Goal: Task Accomplishment & Management: Complete application form

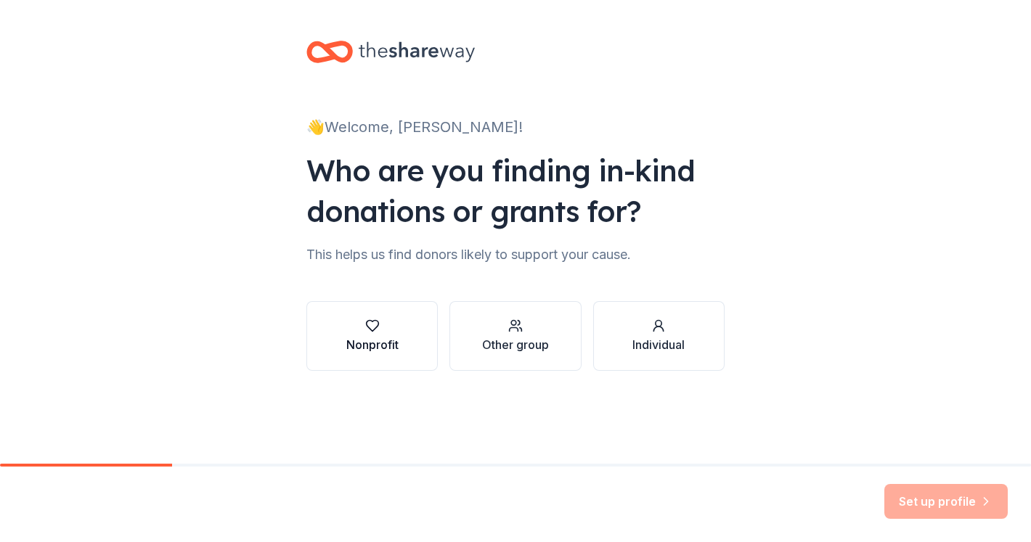
click at [372, 349] on div "Nonprofit" at bounding box center [372, 344] width 52 height 17
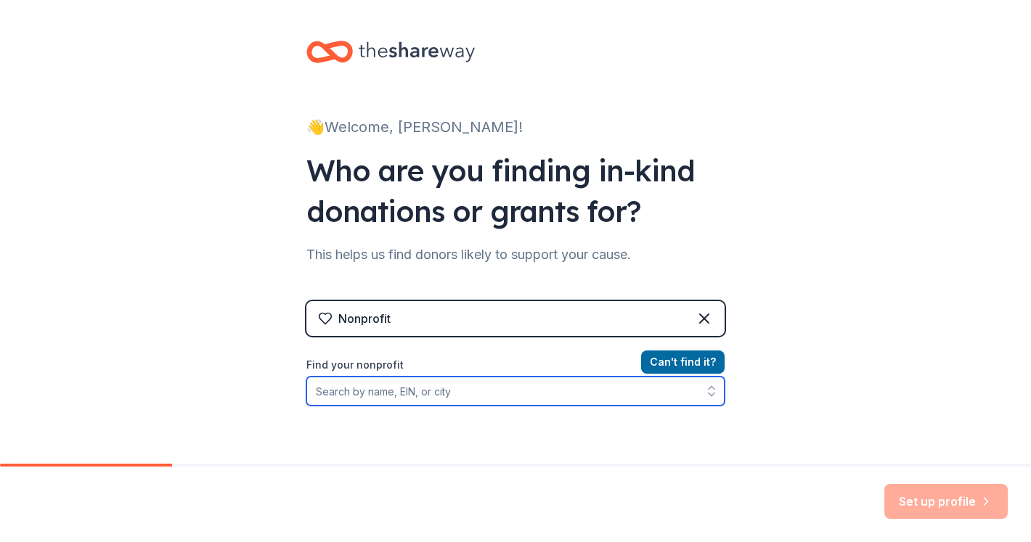
click at [341, 391] on input "Find your nonprofit" at bounding box center [515, 391] width 418 height 29
type input "Marshfield Food Pantry"
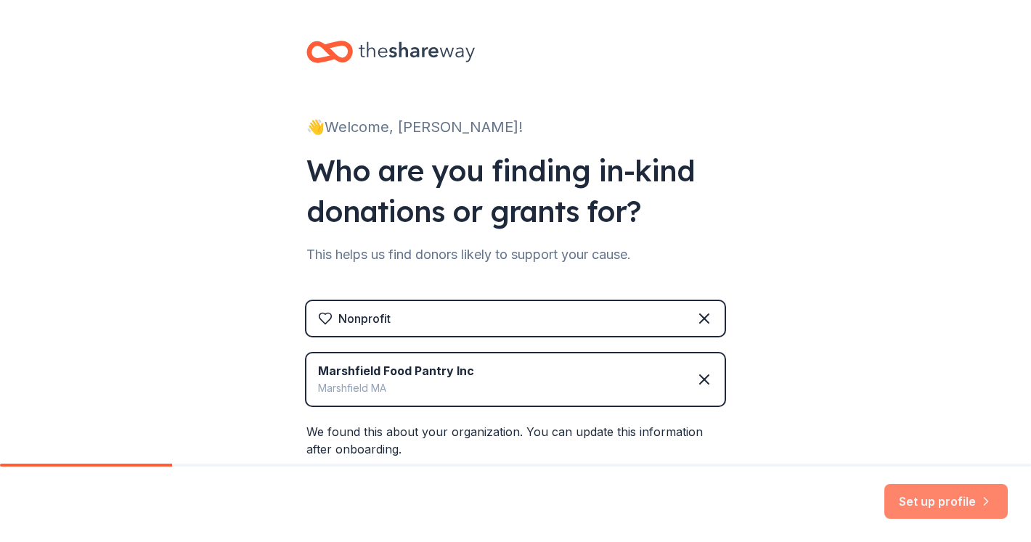
click at [956, 501] on button "Set up profile" at bounding box center [945, 501] width 123 height 35
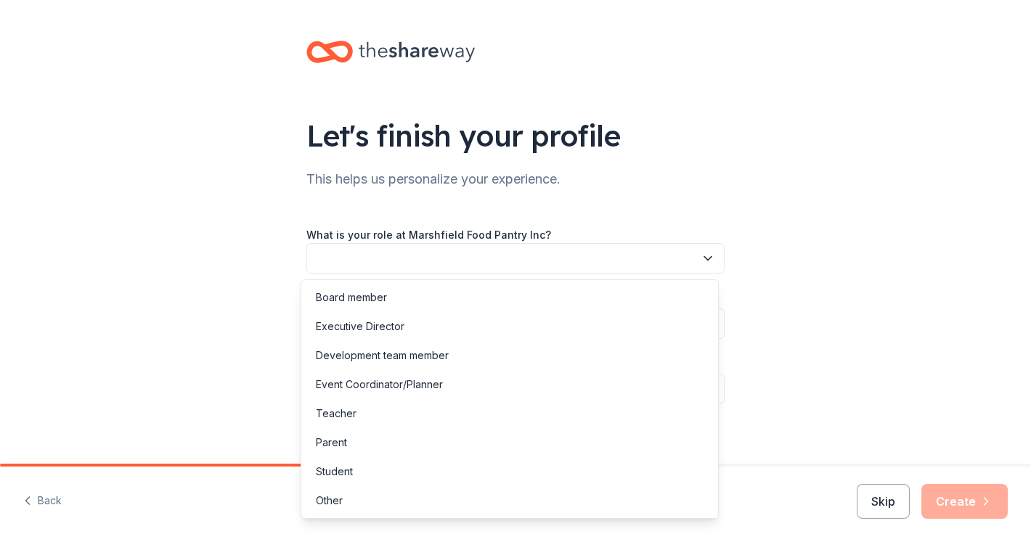
click at [420, 252] on button "button" at bounding box center [515, 258] width 418 height 30
click at [375, 326] on div "Executive Director" at bounding box center [360, 326] width 89 height 17
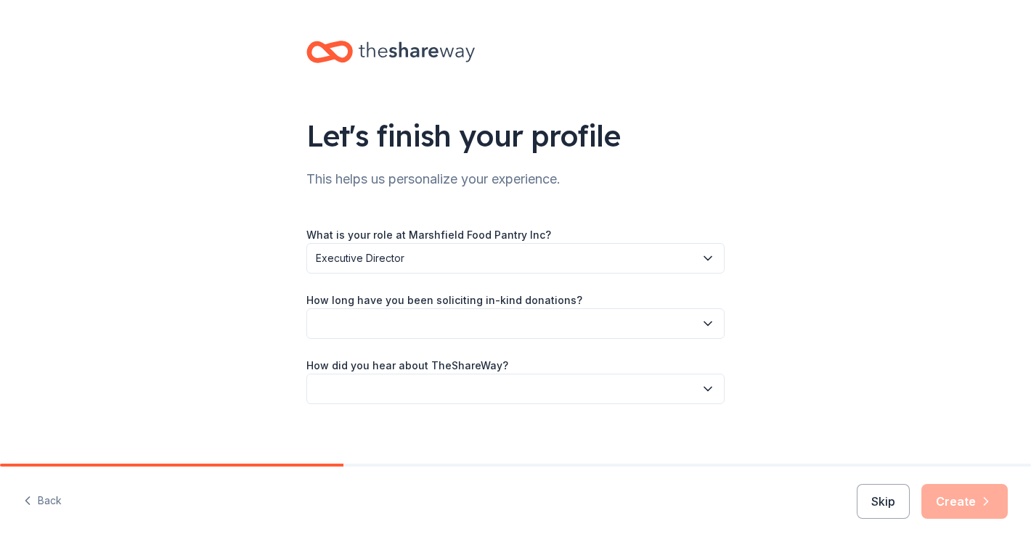
click at [309, 255] on button "Executive Director" at bounding box center [515, 258] width 418 height 30
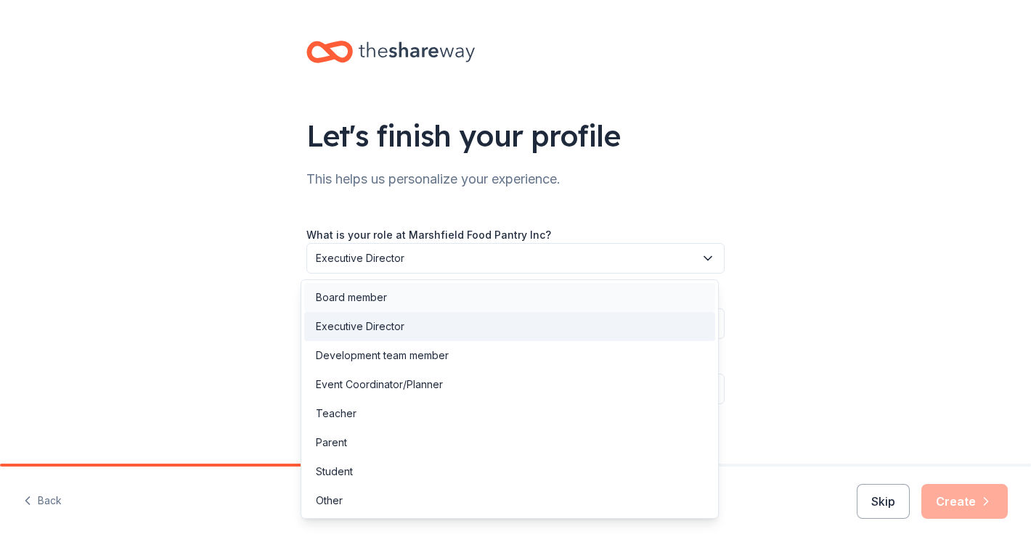
click at [339, 293] on div "Board member" at bounding box center [351, 297] width 71 height 17
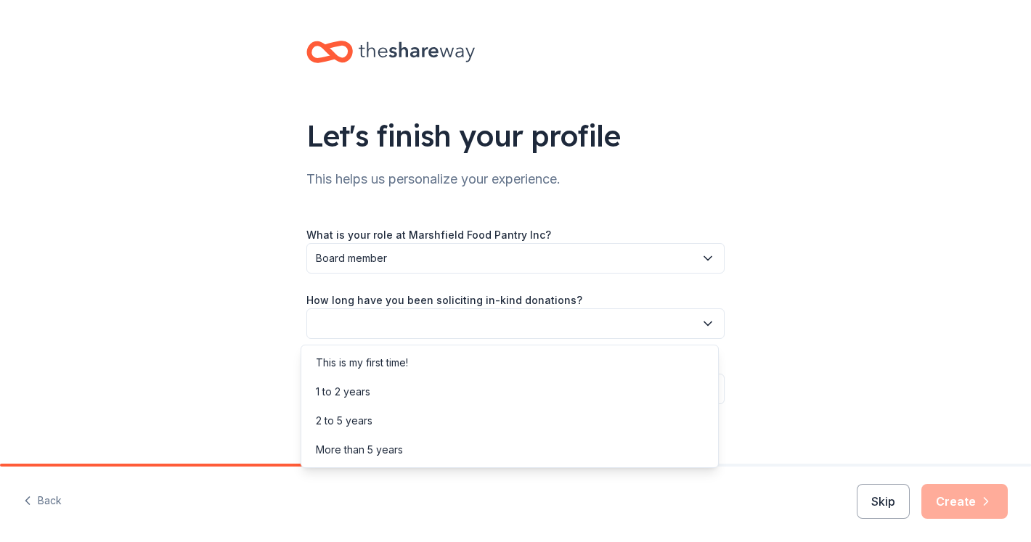
click at [324, 322] on button "button" at bounding box center [515, 324] width 418 height 30
click at [343, 423] on div "2 to 5 years" at bounding box center [344, 420] width 57 height 17
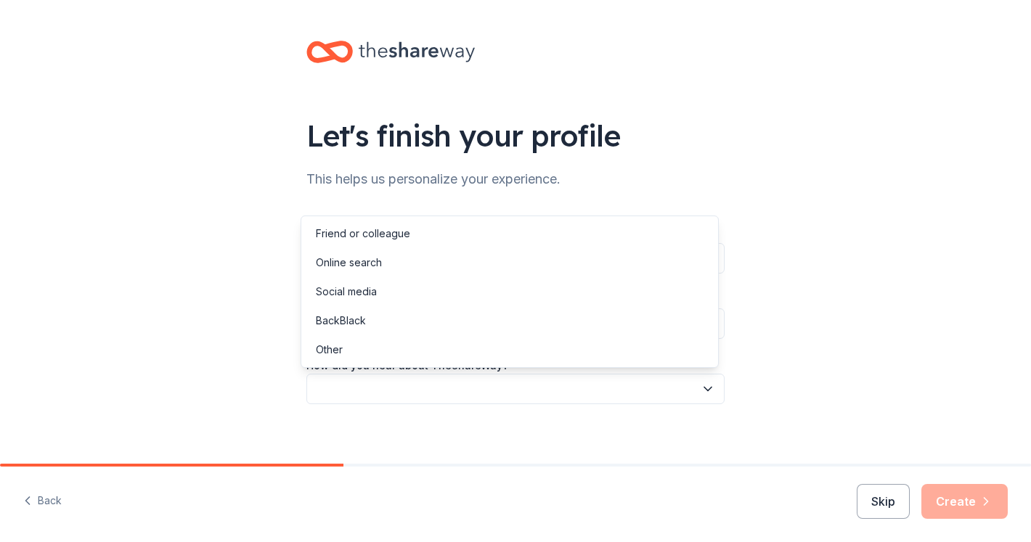
click at [450, 390] on button "button" at bounding box center [515, 389] width 418 height 30
click at [349, 293] on div "Social media" at bounding box center [346, 291] width 61 height 17
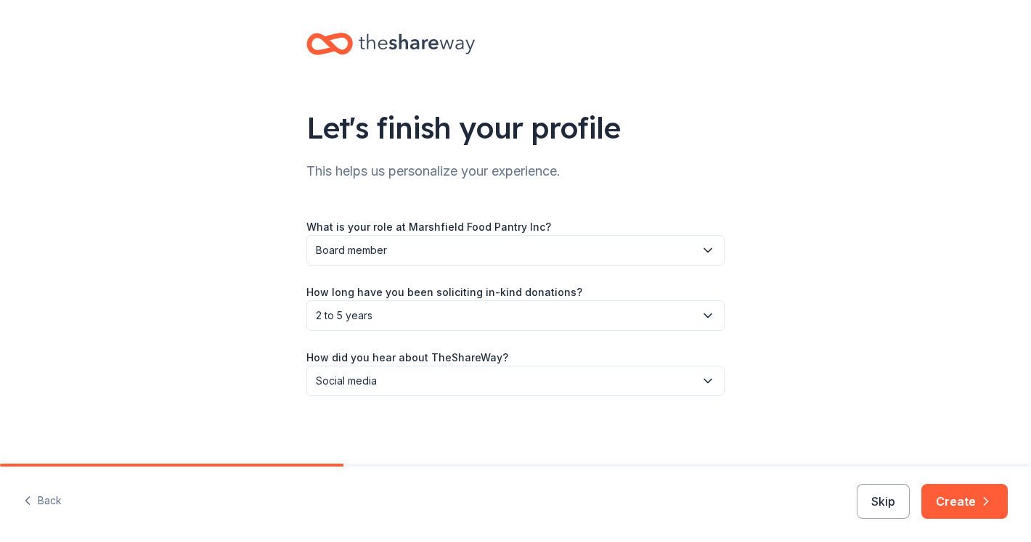
scroll to position [10, 0]
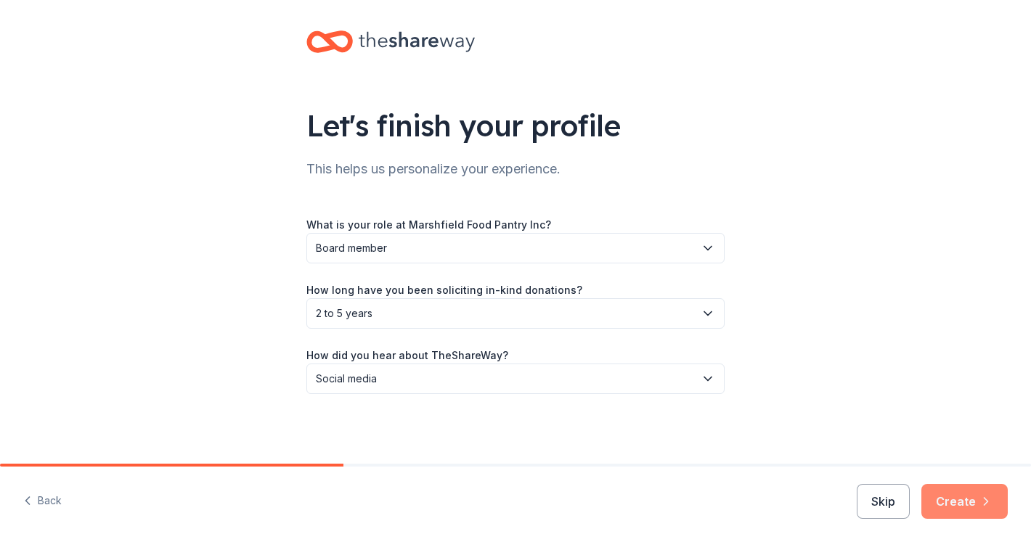
click at [951, 506] on button "Create" at bounding box center [965, 501] width 86 height 35
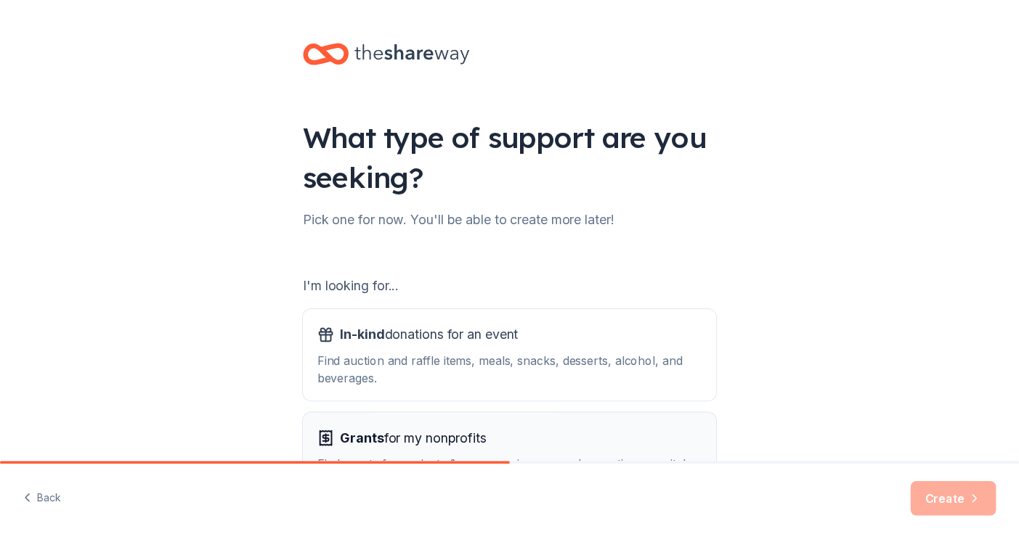
scroll to position [87, 0]
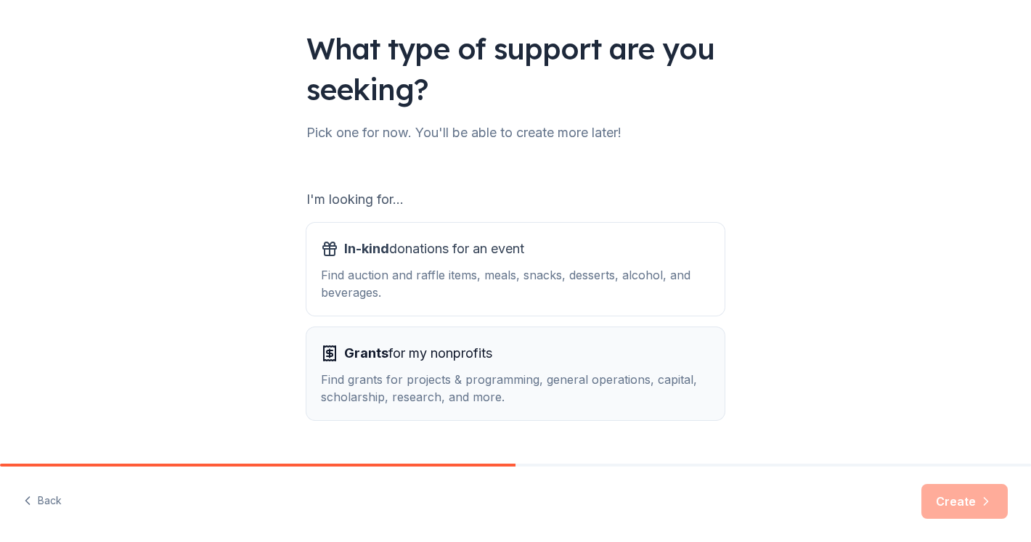
click at [457, 374] on div "Find grants for projects & programming, general operations, capital, scholarshi…" at bounding box center [515, 388] width 389 height 35
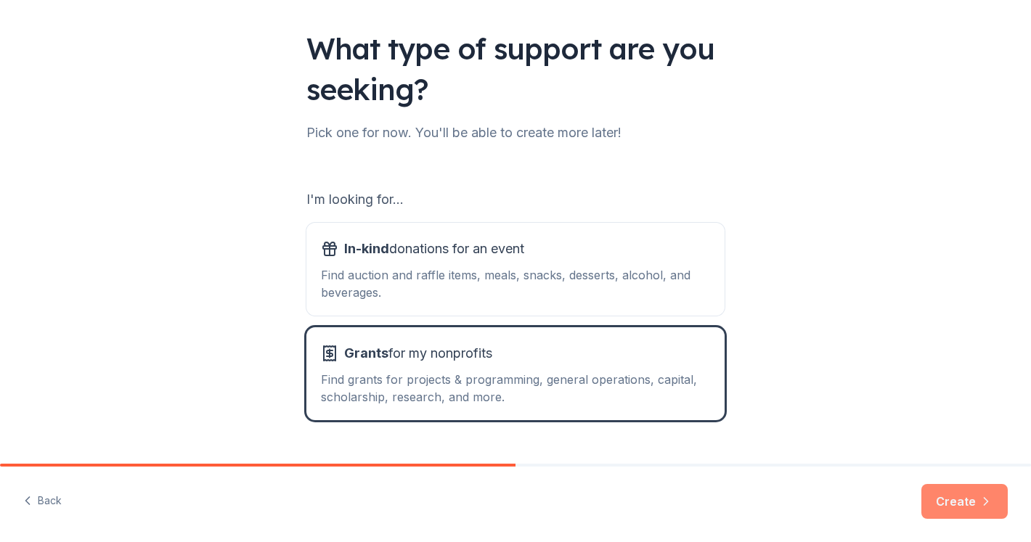
click at [953, 504] on button "Create" at bounding box center [965, 501] width 86 height 35
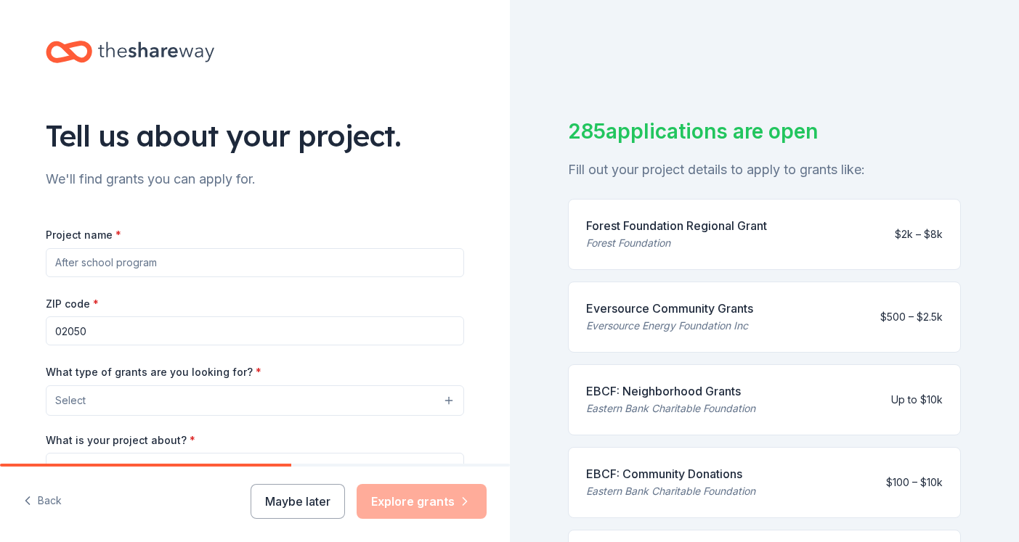
click at [193, 259] on input "Project name *" at bounding box center [255, 262] width 418 height 29
click at [193, 261] on input "Project name *" at bounding box center [255, 262] width 418 height 29
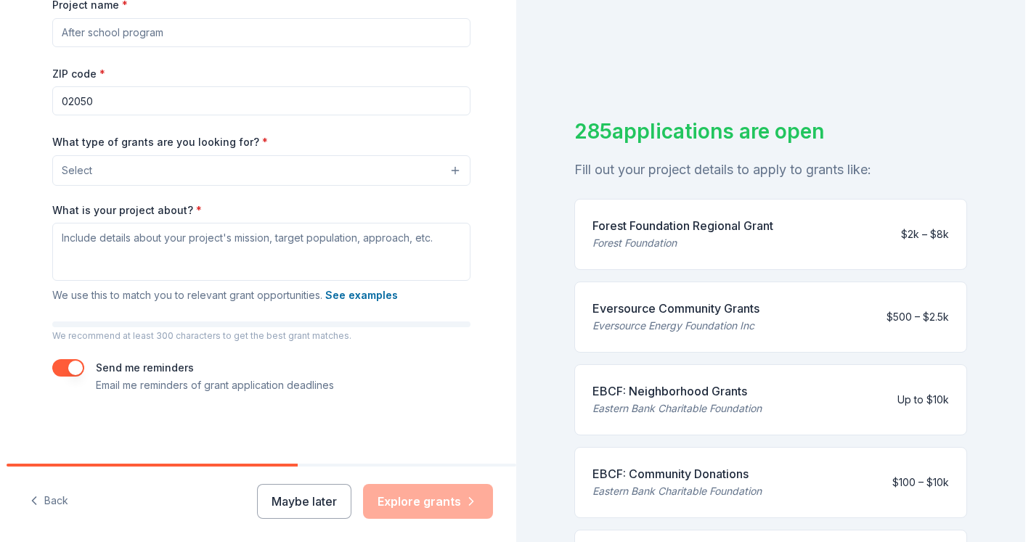
scroll to position [56, 0]
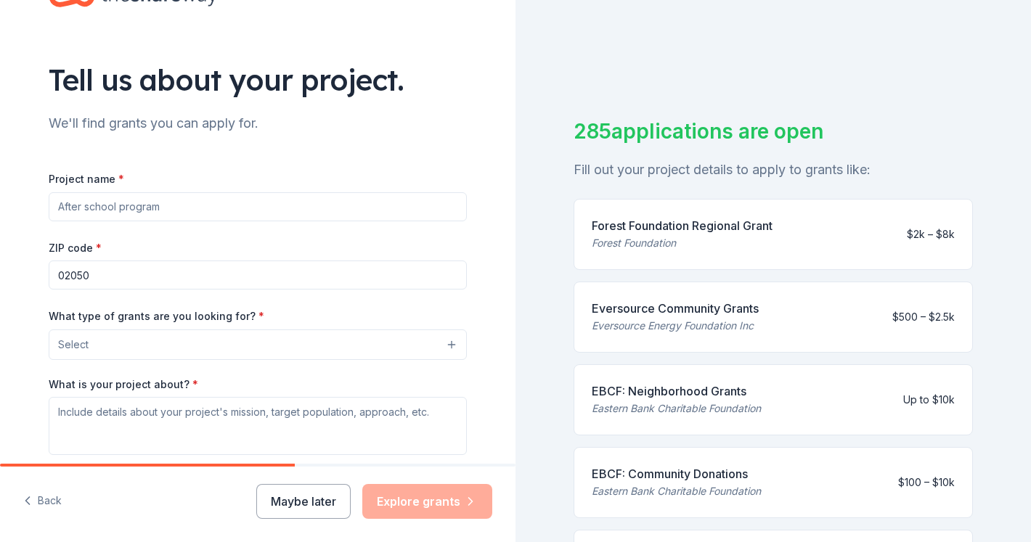
click at [232, 346] on button "Select" at bounding box center [258, 345] width 418 height 30
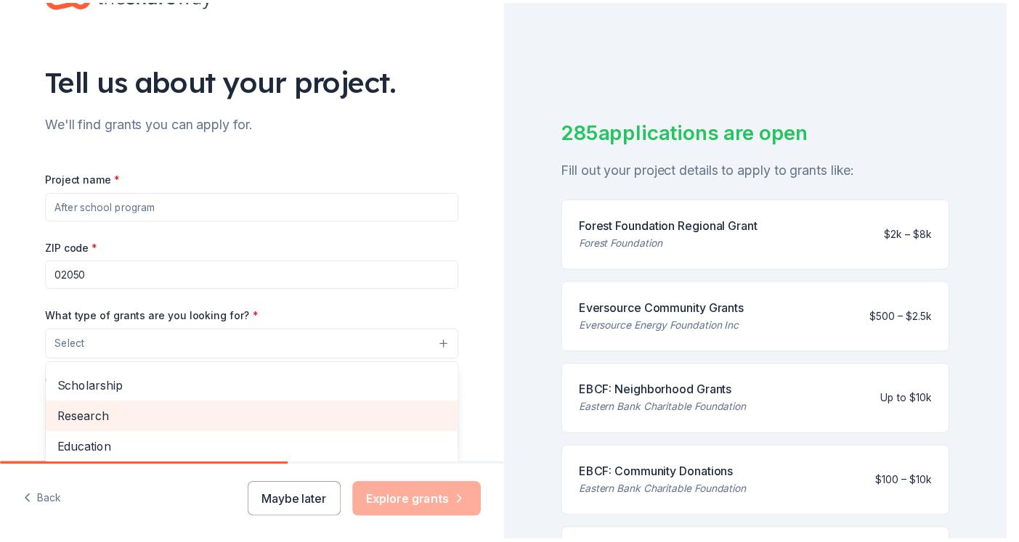
scroll to position [0, 0]
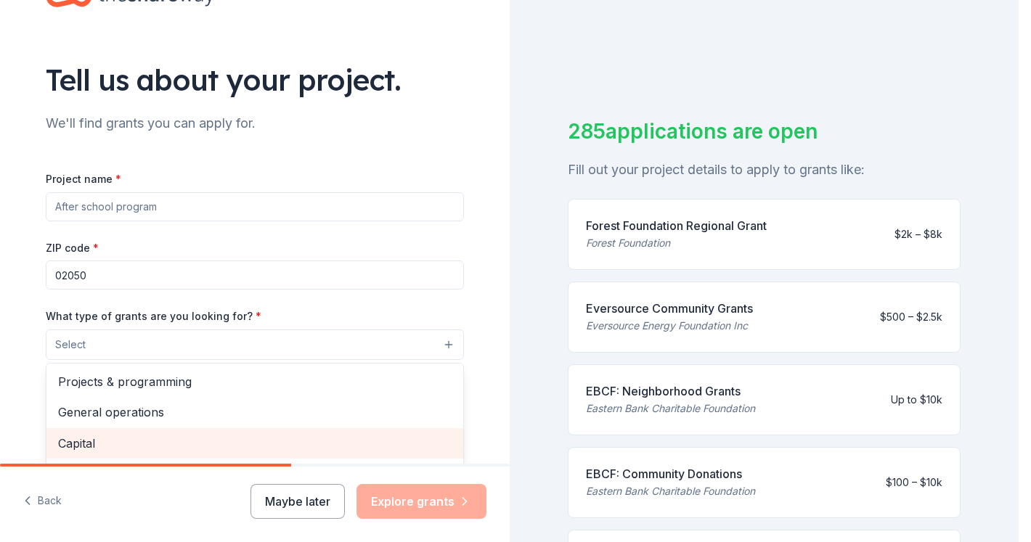
click at [66, 443] on span "Capital" at bounding box center [255, 443] width 394 height 19
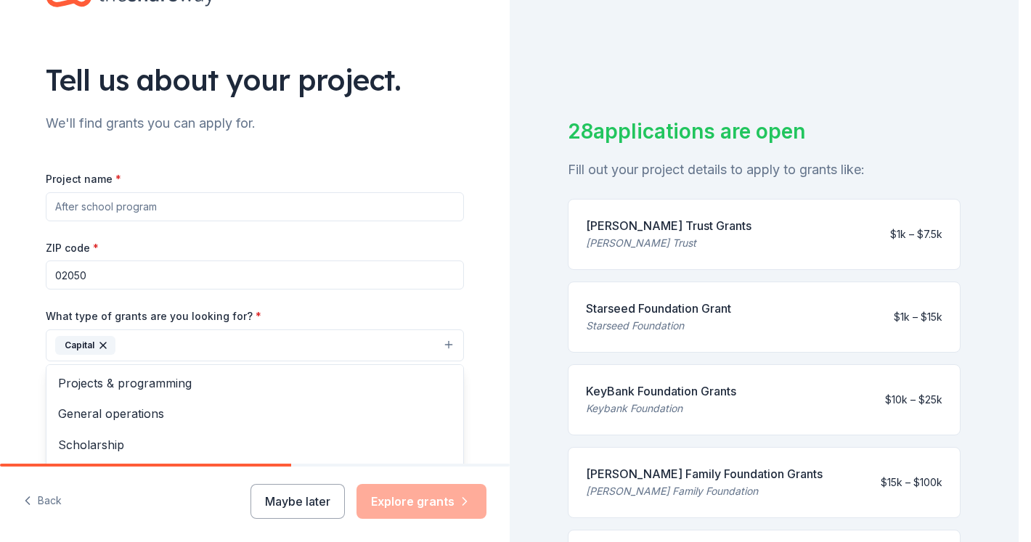
click at [157, 208] on div "Project name * ZIP code * 02050 What type of grants are you looking for? * Capi…" at bounding box center [255, 370] width 418 height 400
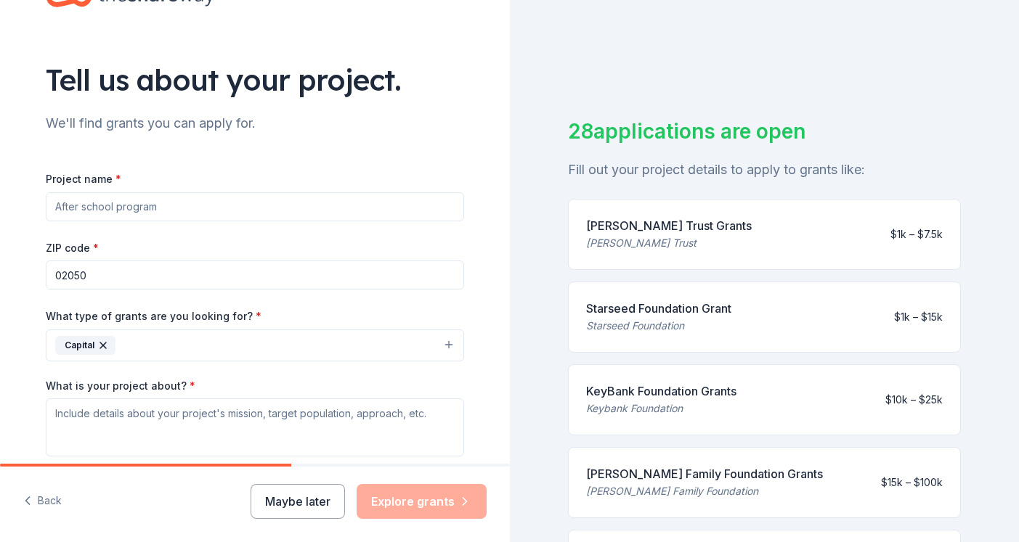
click at [194, 204] on input "Project name *" at bounding box center [255, 206] width 418 height 29
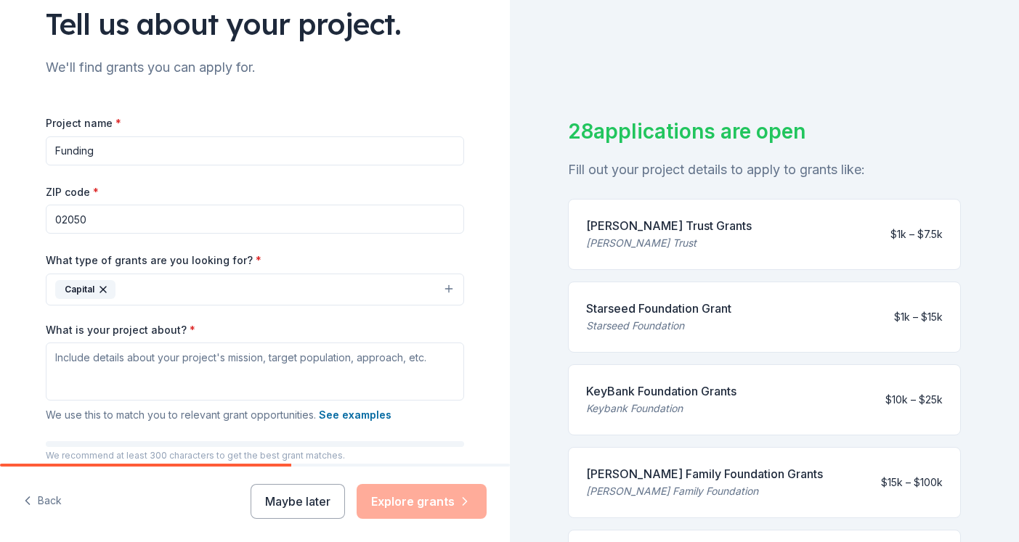
scroll to position [143, 0]
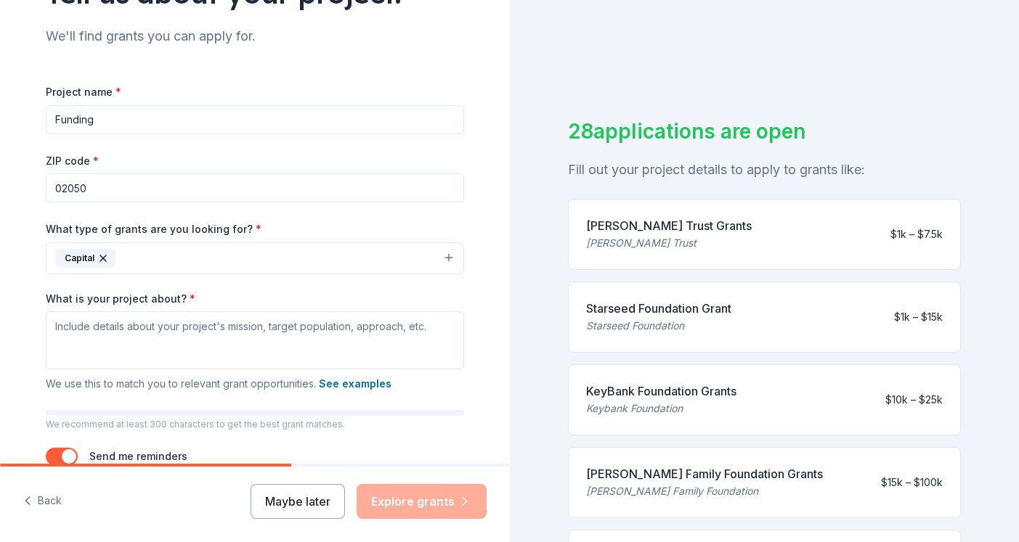
type input "Funding"
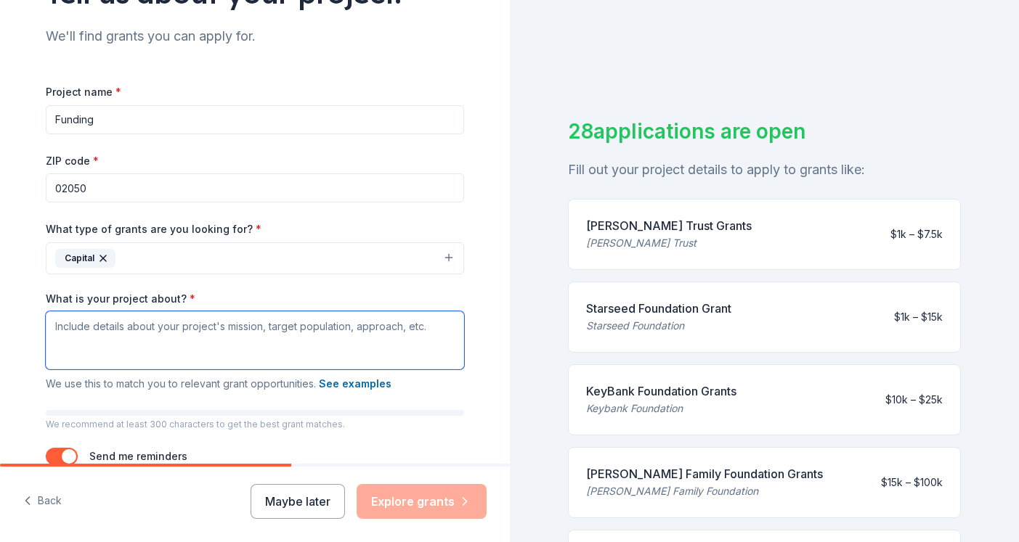
click at [216, 337] on textarea "What is your project about? *" at bounding box center [255, 341] width 418 height 58
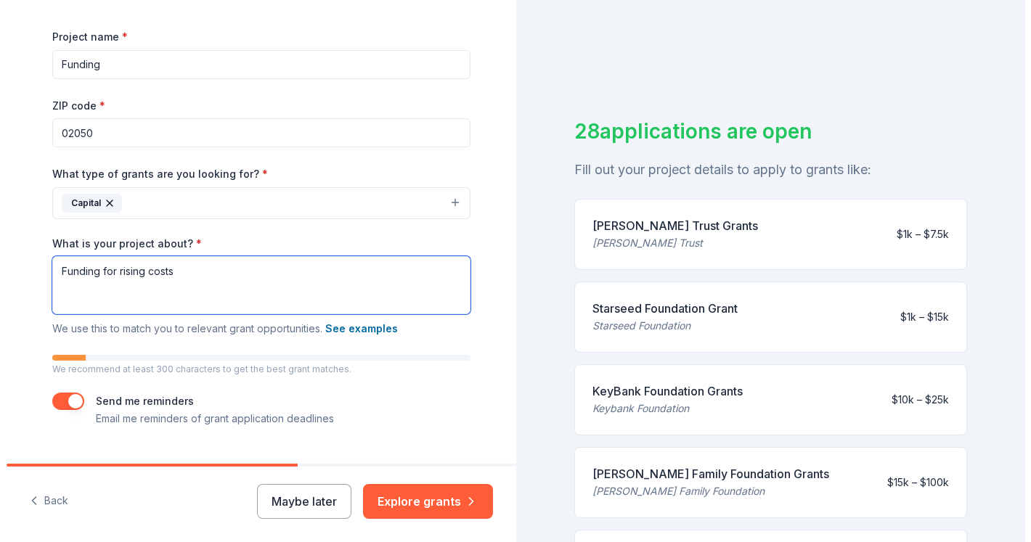
scroll to position [230, 0]
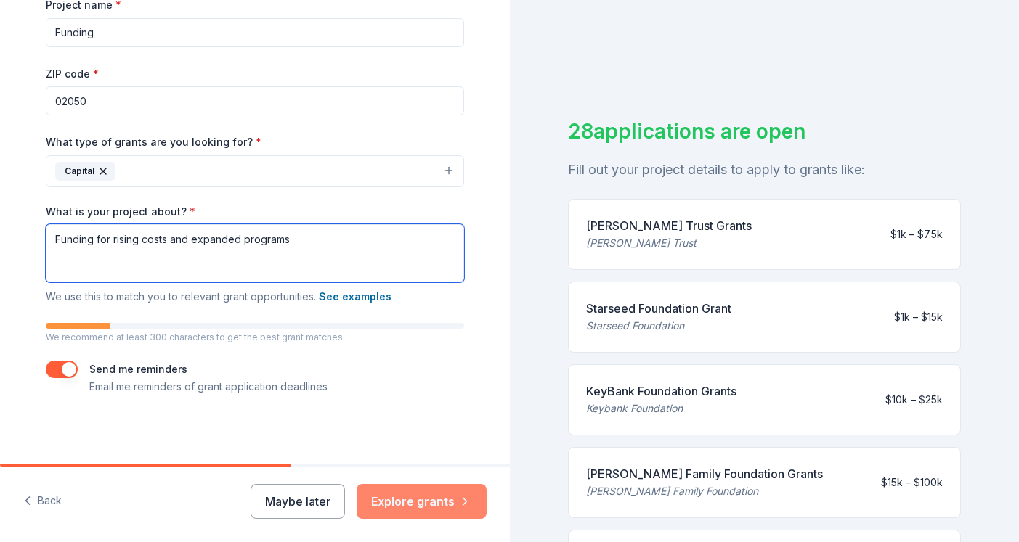
type textarea "Funding for rising costs and expanded programs"
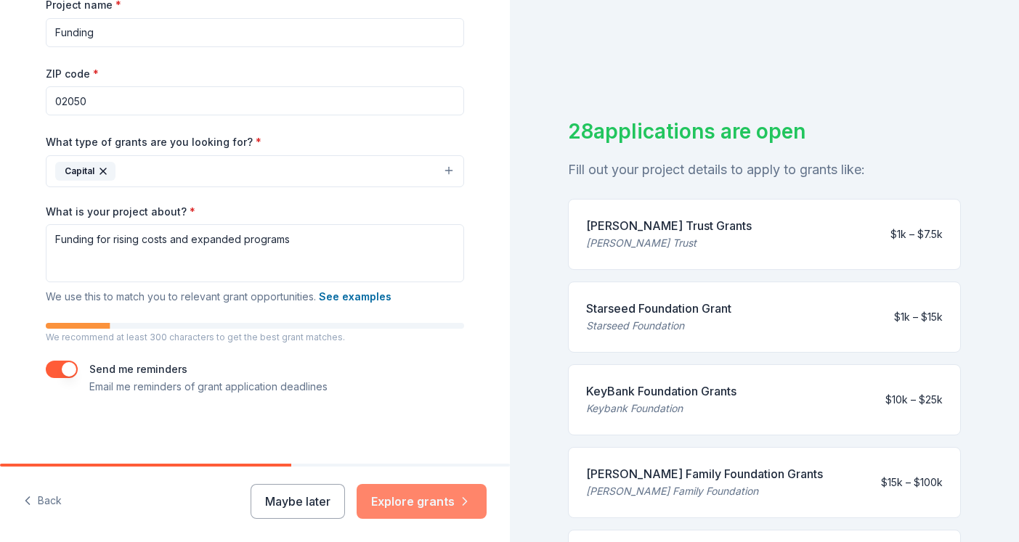
click at [432, 496] on button "Explore grants" at bounding box center [422, 501] width 130 height 35
